Goal: Navigation & Orientation: Understand site structure

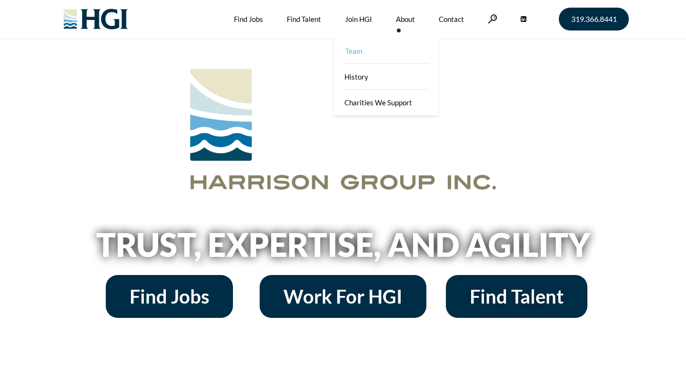
click at [388, 58] on link "Team" at bounding box center [387, 51] width 105 height 26
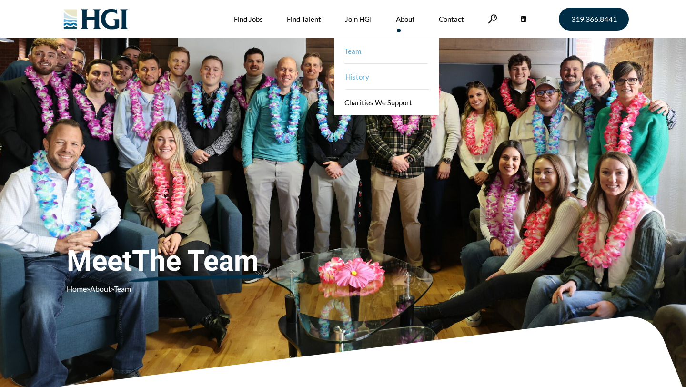
click at [362, 75] on link "History" at bounding box center [387, 77] width 105 height 26
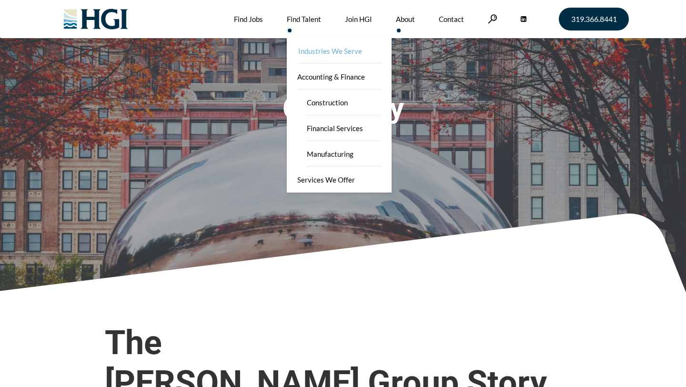
click at [304, 51] on link "Industries We Serve" at bounding box center [340, 51] width 105 height 26
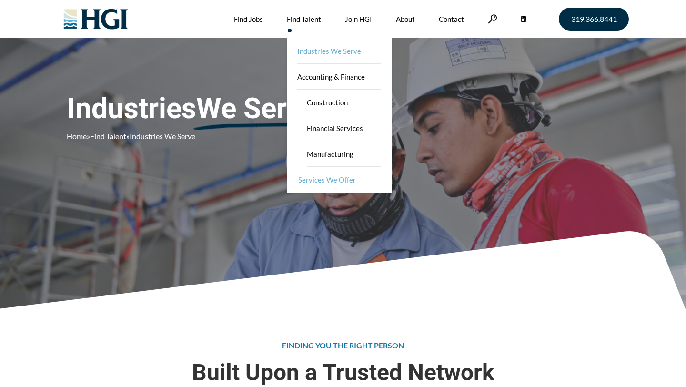
click at [319, 176] on link "Services We Offer" at bounding box center [340, 180] width 105 height 26
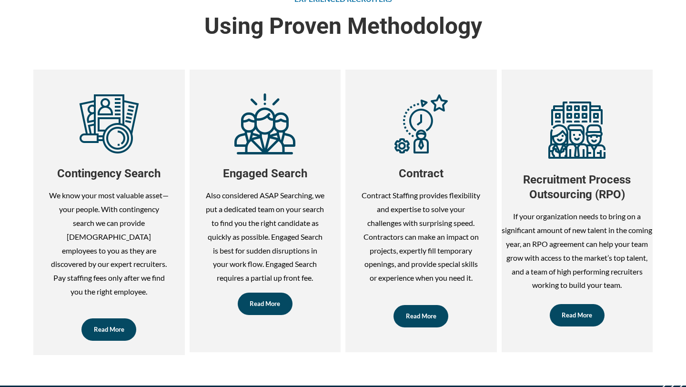
scroll to position [348, 0]
